Goal: Communication & Community: Ask a question

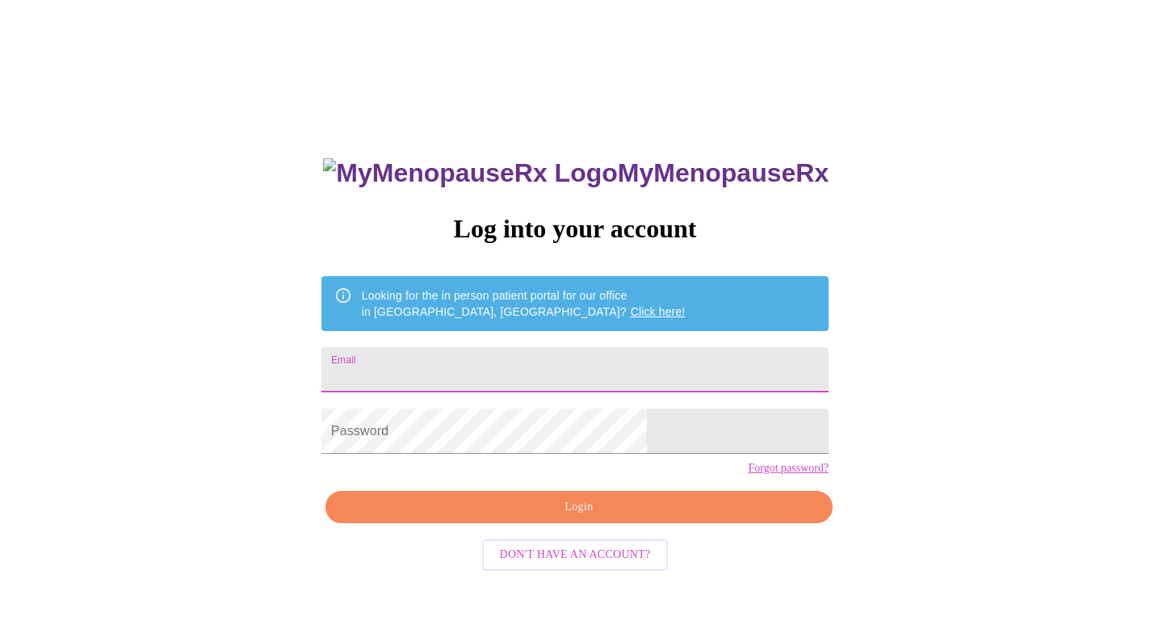
type input "[EMAIL_ADDRESS][DOMAIN_NAME]"
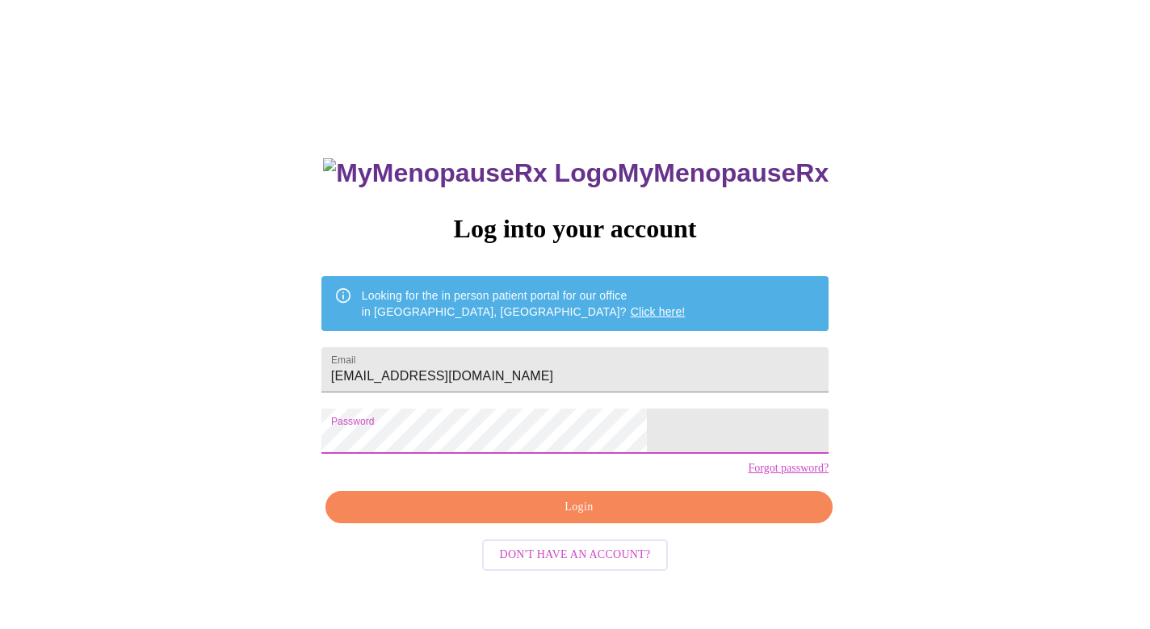
click at [554, 518] on span "Login" at bounding box center [579, 507] width 470 height 20
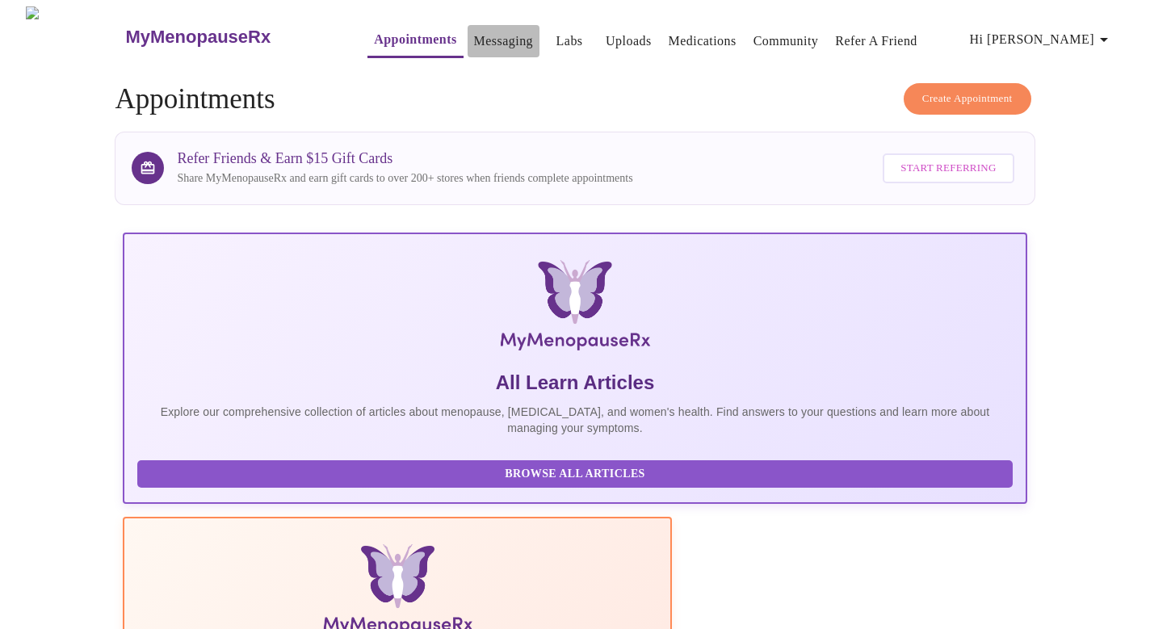
click at [474, 34] on link "Messaging" at bounding box center [503, 41] width 59 height 23
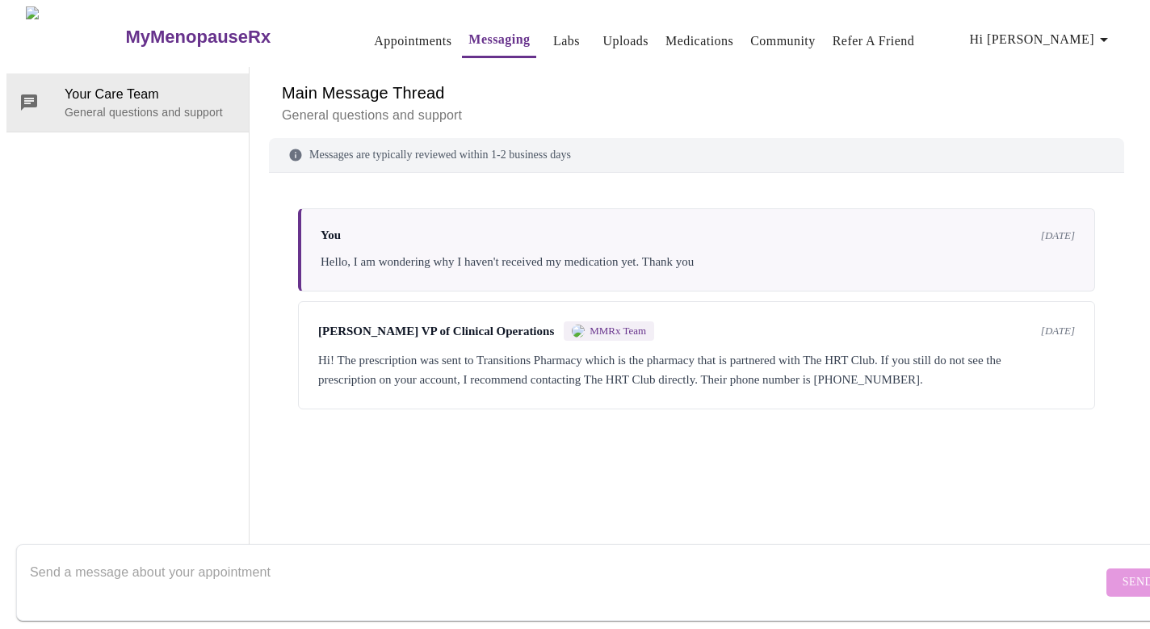
click at [375, 162] on div "Messages are typically reviewed within 1-2 business days" at bounding box center [696, 155] width 855 height 35
click at [373, 153] on div "Messages are typically reviewed within 1-2 business days" at bounding box center [696, 155] width 855 height 35
click at [367, 153] on div "Messages are typically reviewed within 1-2 business days" at bounding box center [696, 155] width 855 height 35
click at [115, 563] on textarea "Send a message about your appointment" at bounding box center [566, 582] width 1072 height 52
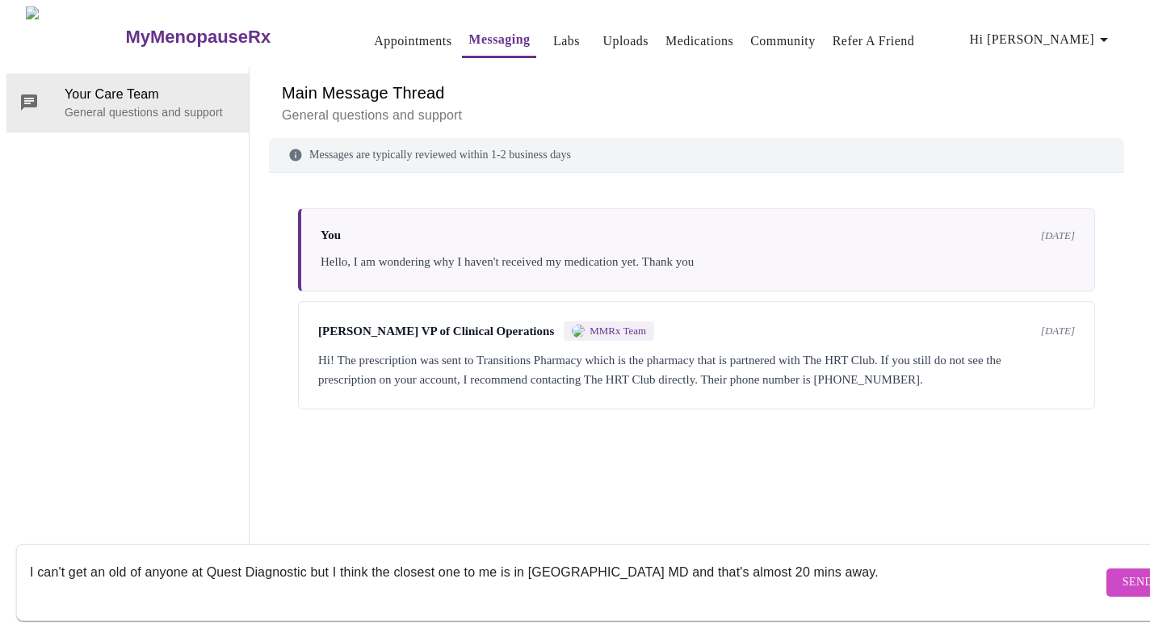
click at [101, 558] on textarea "I can't get an old of anyone at Quest Diagnostic but I think the closest one to…" at bounding box center [566, 582] width 1072 height 52
click at [824, 556] on textarea "I can't get a old of anyone at Quest Diagnostic but I think the closest one to …" at bounding box center [566, 582] width 1072 height 52
click at [826, 557] on textarea "I can't get a old of anyone at Quest Diagnostic but I think the closest one to …" at bounding box center [566, 582] width 1072 height 52
click at [913, 560] on textarea "I can't get a old of anyone at Quest Diagnostic but I think the closest one to …" at bounding box center [566, 582] width 1072 height 52
click at [38, 556] on textarea "I can't get a old of anyone at Quest Diagnostic but I think the closest one to …" at bounding box center [566, 582] width 1072 height 52
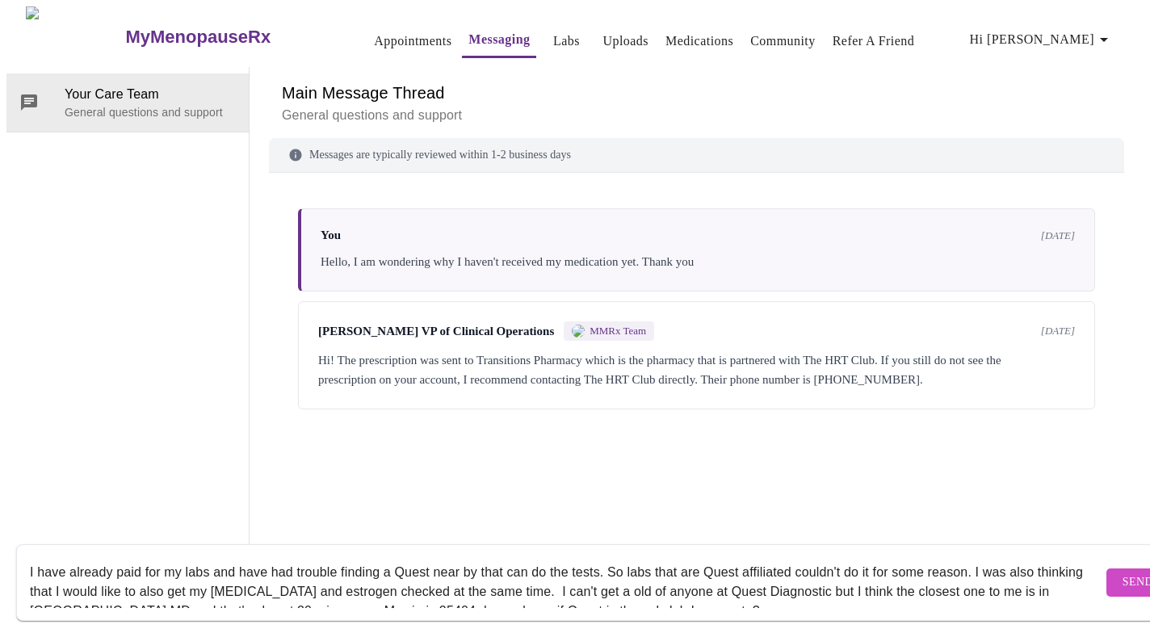
click at [263, 557] on textarea "I have already paid for my labs and have had trouble finding a Quest near by th…" at bounding box center [566, 582] width 1072 height 52
click at [321, 560] on textarea "I have already paid for my labs but I'm having had trouble finding a Quest near…" at bounding box center [566, 582] width 1072 height 52
click at [617, 557] on textarea "I have already paid for my labs but I'm having trouble finding a Quest near by …" at bounding box center [566, 582] width 1072 height 52
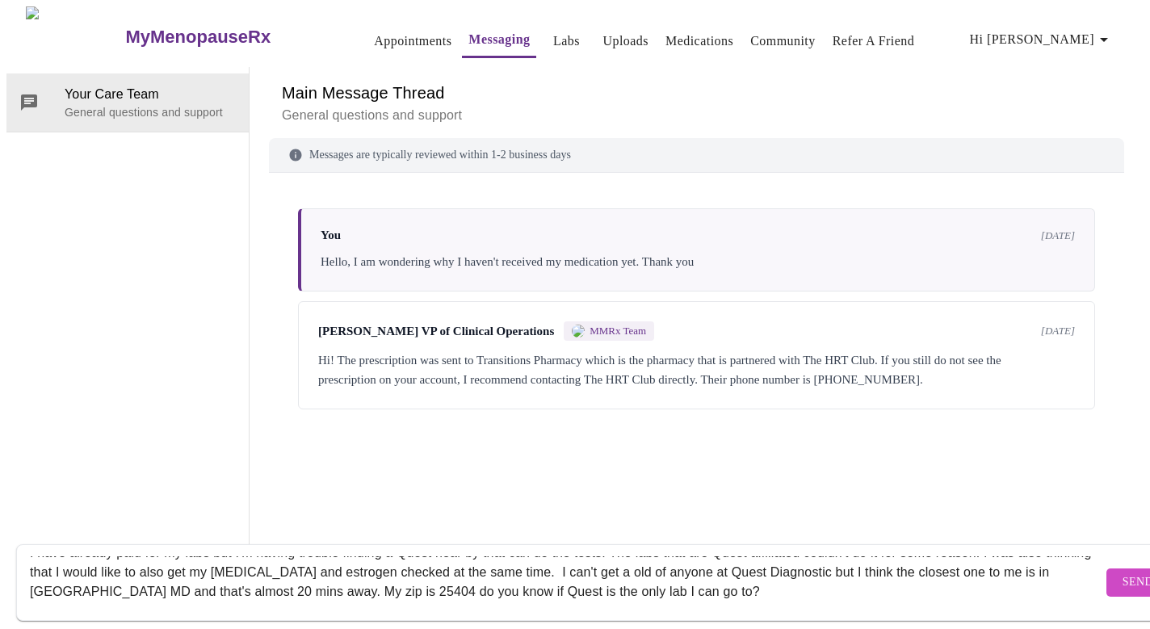
scroll to position [19, 0]
click at [216, 556] on textarea "I have already paid for my labs but I'm having trouble finding a Quest near by …" at bounding box center [566, 582] width 1072 height 52
click at [392, 556] on textarea "I have already paid for my labs but I'm having trouble finding a Quest near by …" at bounding box center [566, 582] width 1072 height 52
click at [496, 558] on textarea "I have already paid for my labs but I'm having trouble finding a Quest near by …" at bounding box center [566, 582] width 1072 height 52
click at [549, 557] on textarea "I have already paid for my labs but I'm having trouble finding a Quest near by …" at bounding box center [566, 582] width 1072 height 52
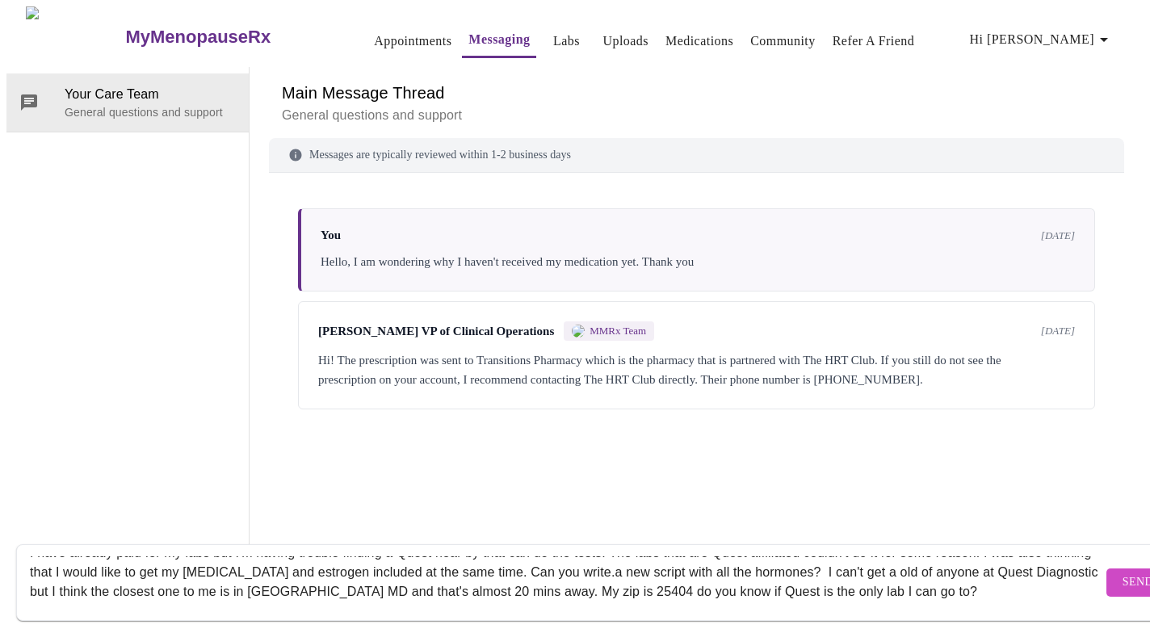
click at [858, 556] on textarea "I have already paid for my labs but I'm having trouble finding a Quest near by …" at bounding box center [566, 582] width 1072 height 52
click at [1010, 559] on textarea "I have already paid for my labs but I'm having trouble finding a Quest near by …" at bounding box center [566, 582] width 1072 height 52
type textarea "I have already paid for my labs but I'm having trouble finding a Quest near by …"
click at [1122, 573] on span "Send" at bounding box center [1137, 583] width 31 height 20
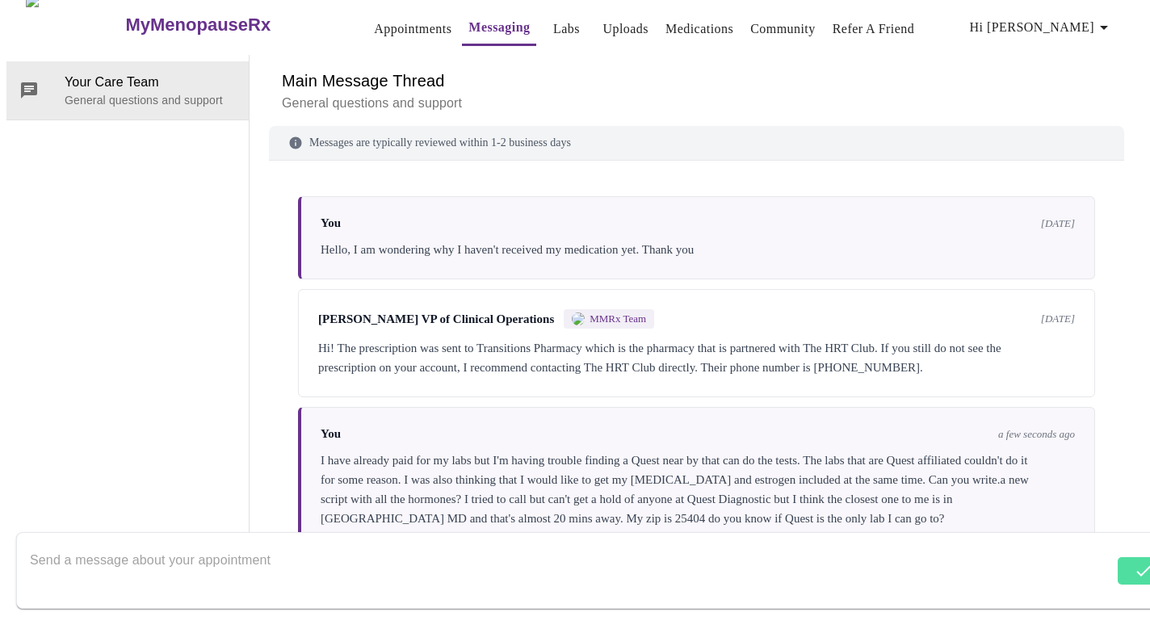
scroll to position [0, 0]
